Goal: Information Seeking & Learning: Learn about a topic

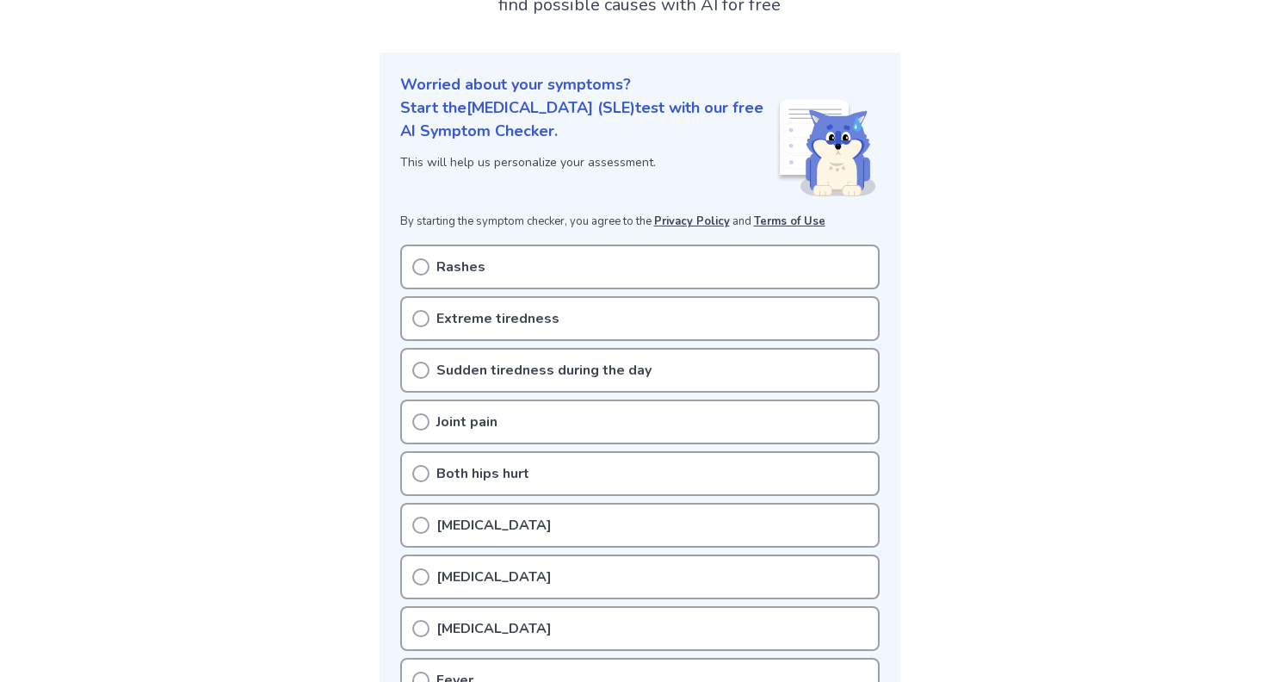
scroll to position [151, 0]
click at [472, 338] on div "Rashes Extreme tiredness Sudden tiredness during the day Joint pain Both hips h…" at bounding box center [639, 548] width 479 height 613
click at [464, 315] on p "Extreme tiredness" at bounding box center [497, 315] width 123 height 21
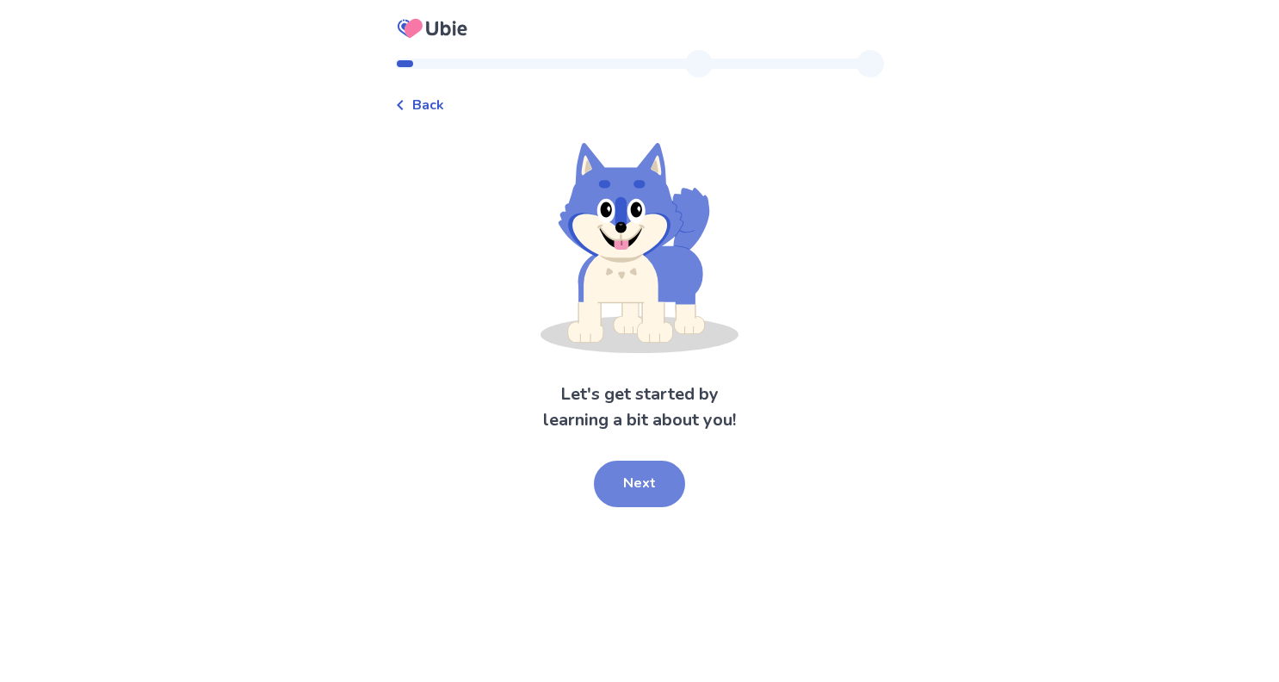
click at [640, 484] on button "Next" at bounding box center [639, 483] width 91 height 46
